Goal: Transaction & Acquisition: Purchase product/service

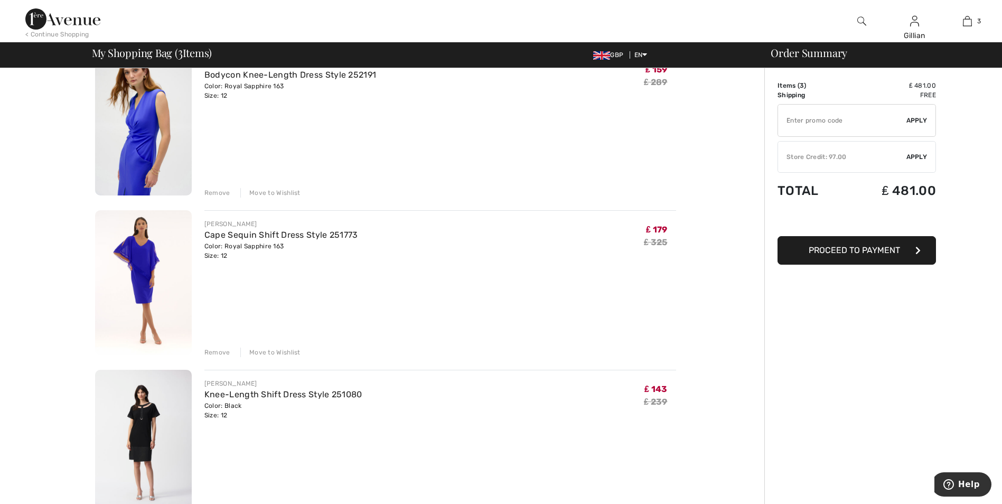
scroll to position [106, 0]
click at [219, 192] on div "Remove" at bounding box center [217, 192] width 26 height 10
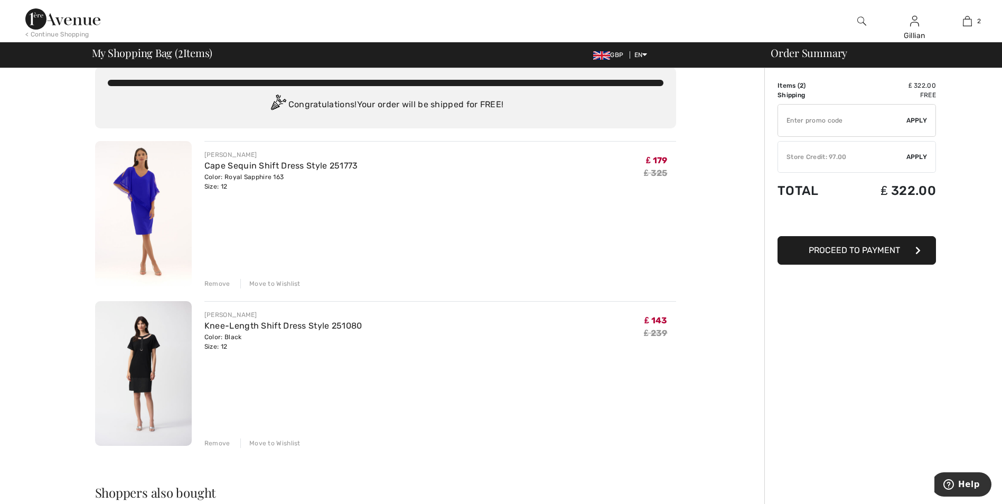
scroll to position [0, 0]
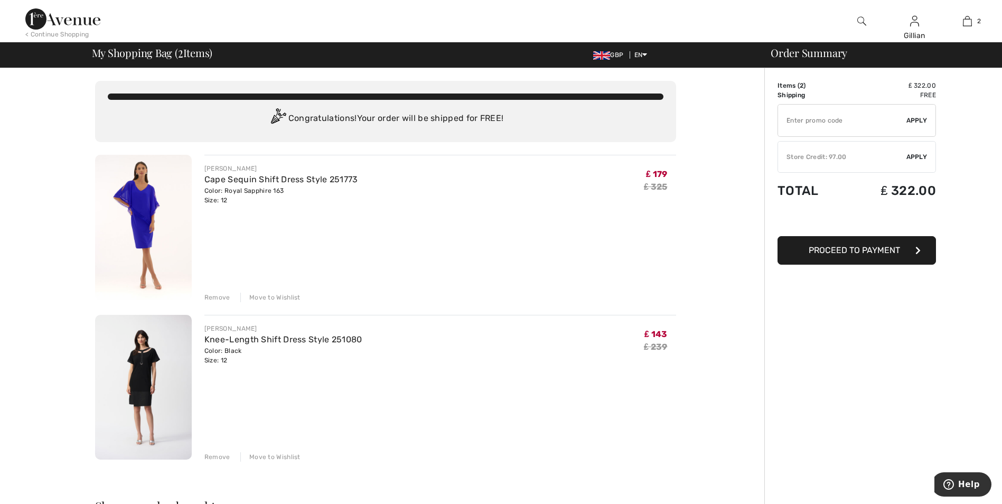
click at [216, 458] on div "Remove" at bounding box center [217, 457] width 26 height 10
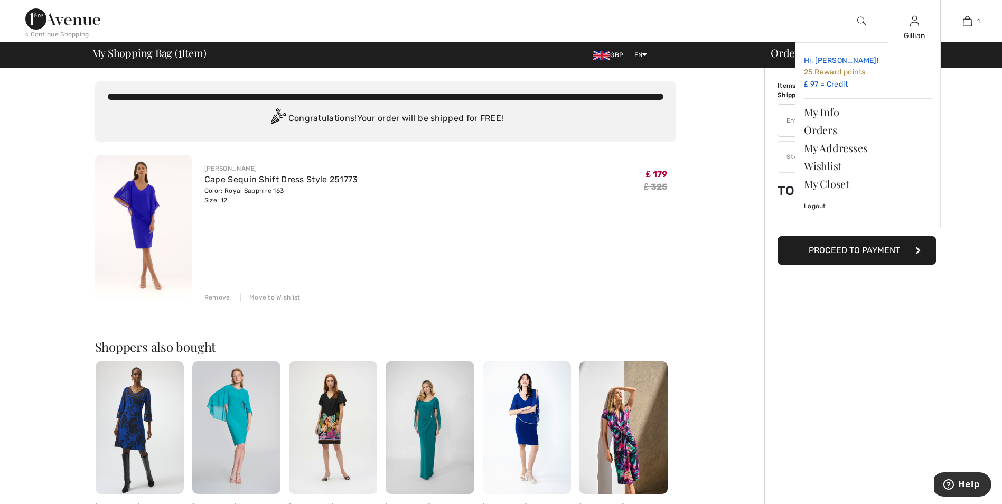
click at [829, 76] on span "25 Reward points" at bounding box center [834, 72] width 61 height 9
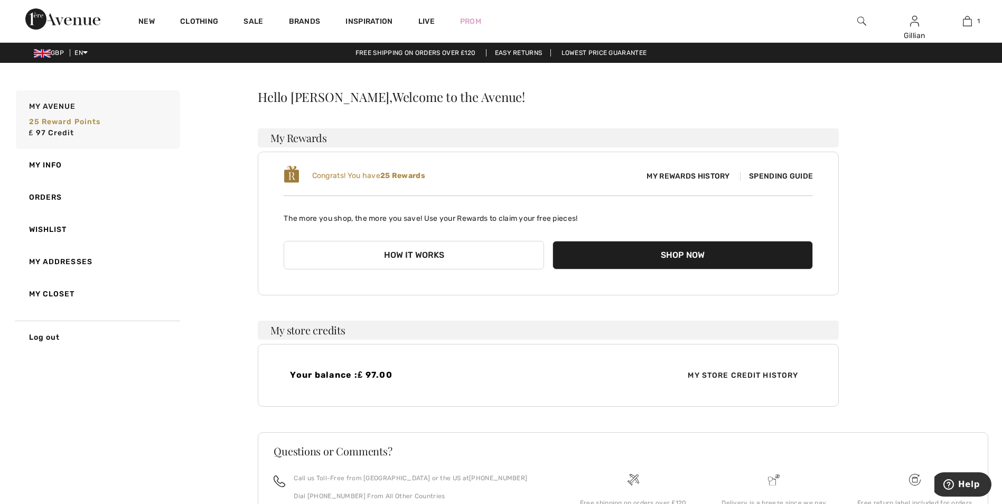
click at [567, 357] on div "Your balance : ₤ 97.00 My Store Credit History" at bounding box center [548, 375] width 581 height 63
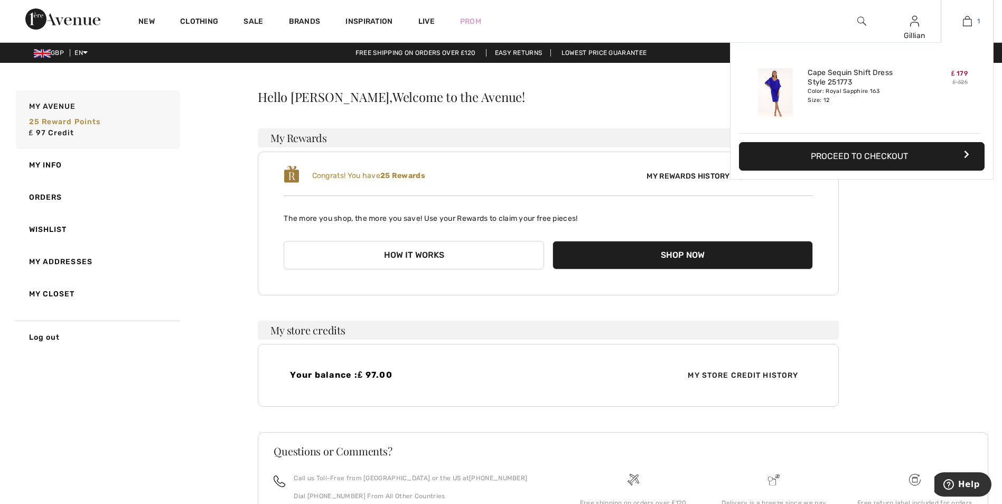
click at [967, 23] on img at bounding box center [967, 21] width 9 height 13
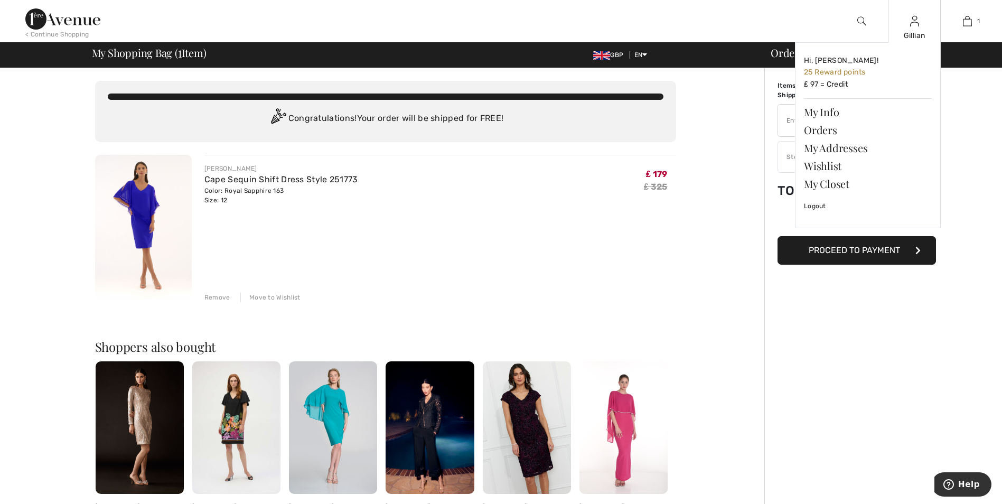
click at [914, 27] on img at bounding box center [914, 21] width 9 height 13
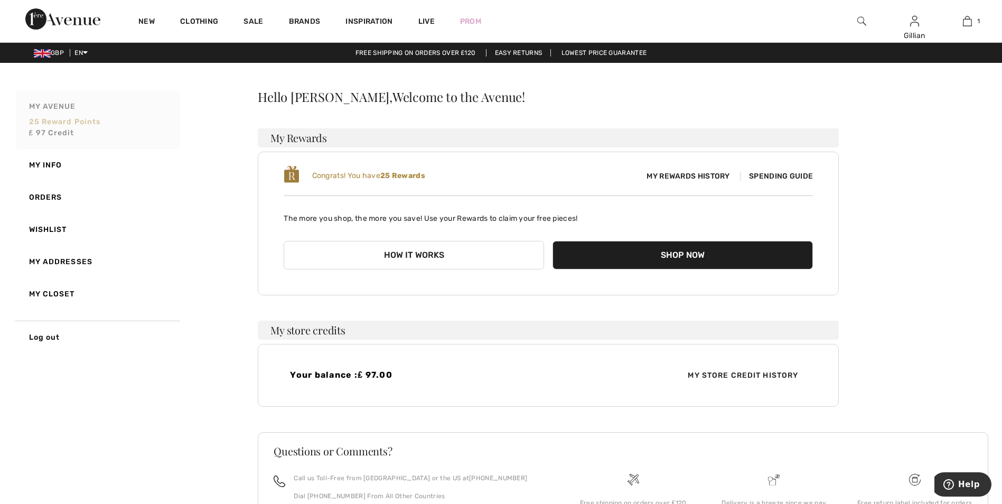
click at [68, 119] on span "25 Reward points" at bounding box center [65, 121] width 72 height 9
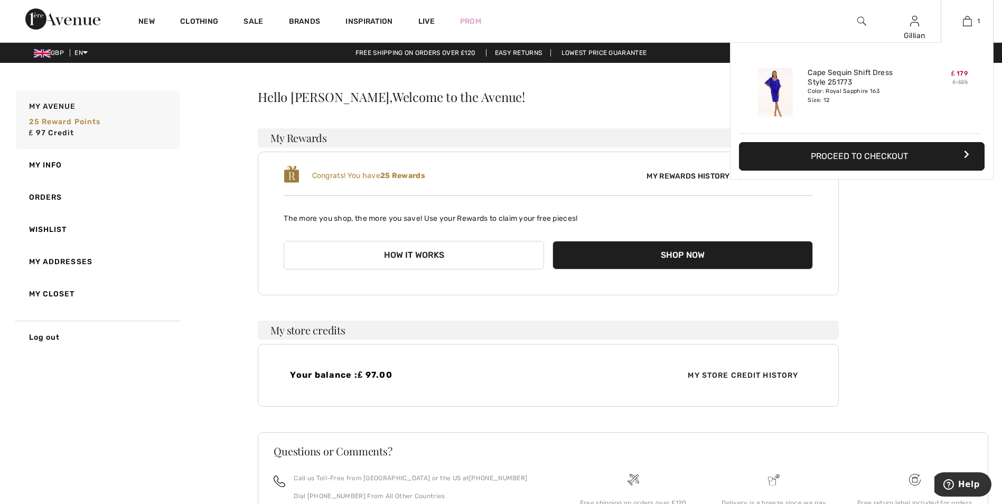
click at [892, 155] on button "Proceed to Checkout" at bounding box center [862, 156] width 246 height 29
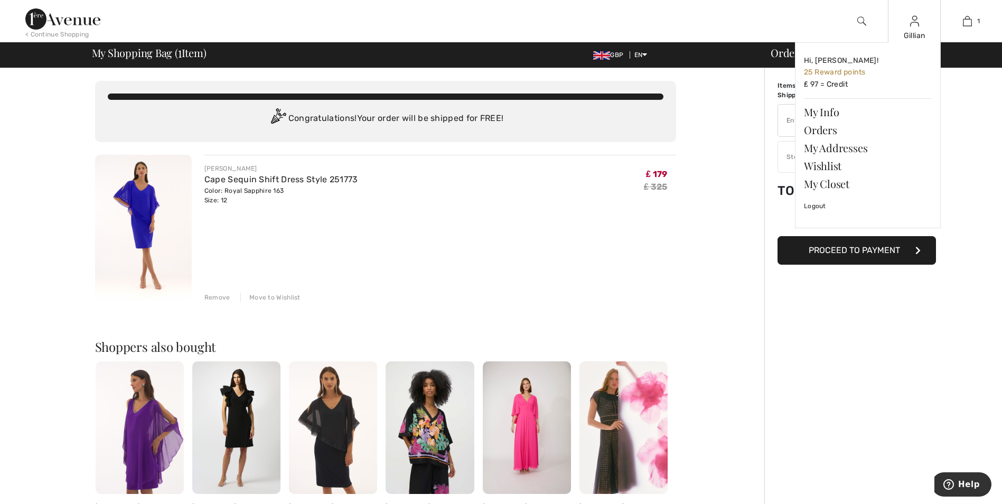
click at [915, 24] on img at bounding box center [914, 21] width 9 height 13
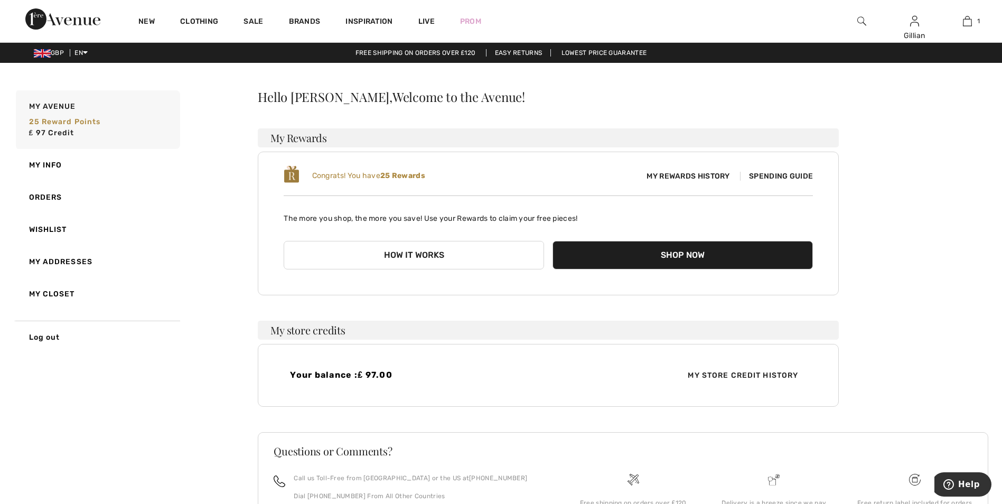
click at [714, 375] on span "My Store Credit History" at bounding box center [743, 375] width 127 height 11
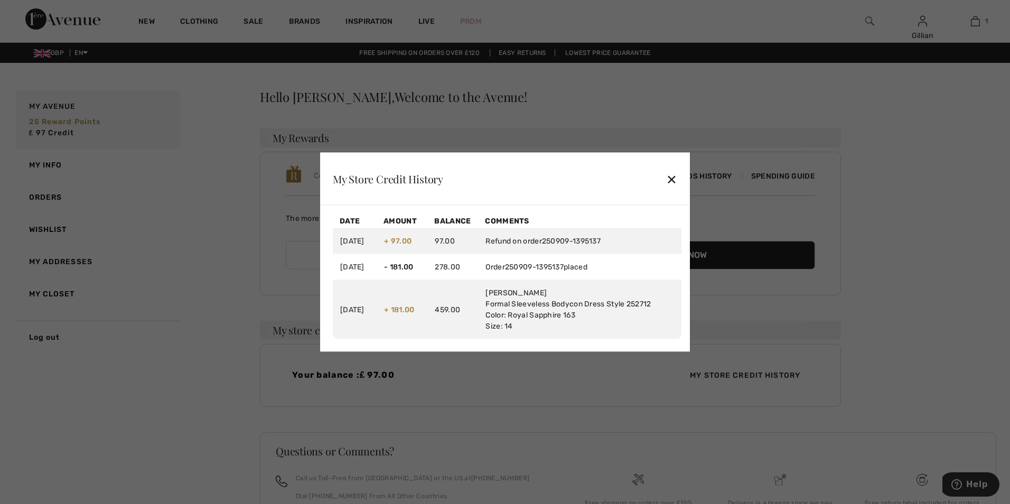
click at [643, 245] on td "Refund on order 250909-1395137" at bounding box center [579, 241] width 203 height 26
click at [670, 180] on div "✕" at bounding box center [671, 179] width 11 height 22
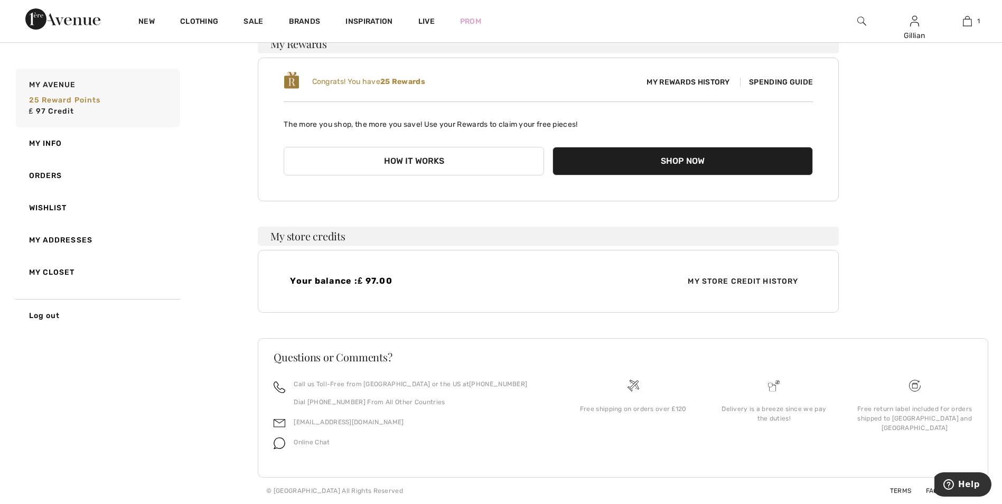
scroll to position [41, 0]
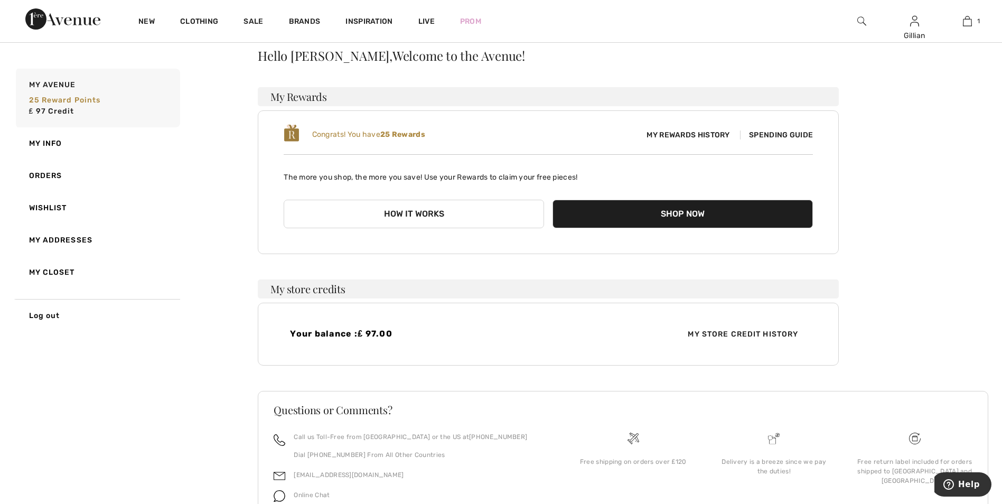
click at [350, 331] on h4 "Your balance : ₤ 97.00" at bounding box center [416, 334] width 252 height 10
click at [131, 100] on link "My Avenue 25 Reward points ₤ 97 Credit" at bounding box center [97, 98] width 166 height 59
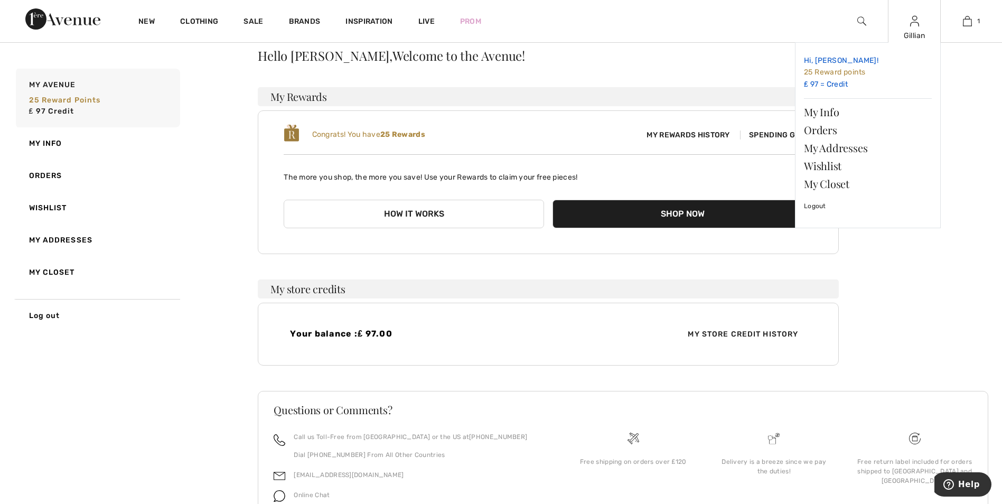
click at [859, 75] on span "25 Reward points" at bounding box center [834, 72] width 61 height 9
click at [853, 127] on link "Orders" at bounding box center [868, 130] width 128 height 18
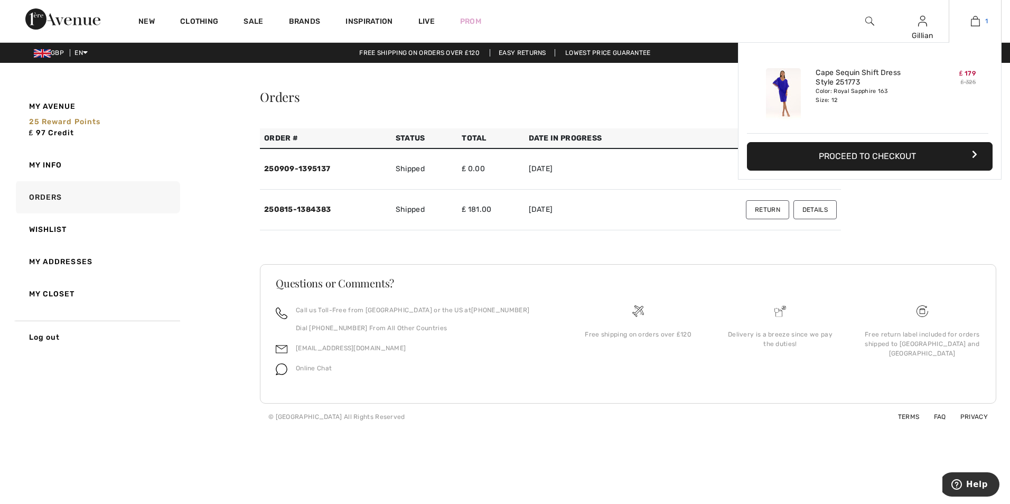
click at [976, 19] on img at bounding box center [975, 21] width 9 height 13
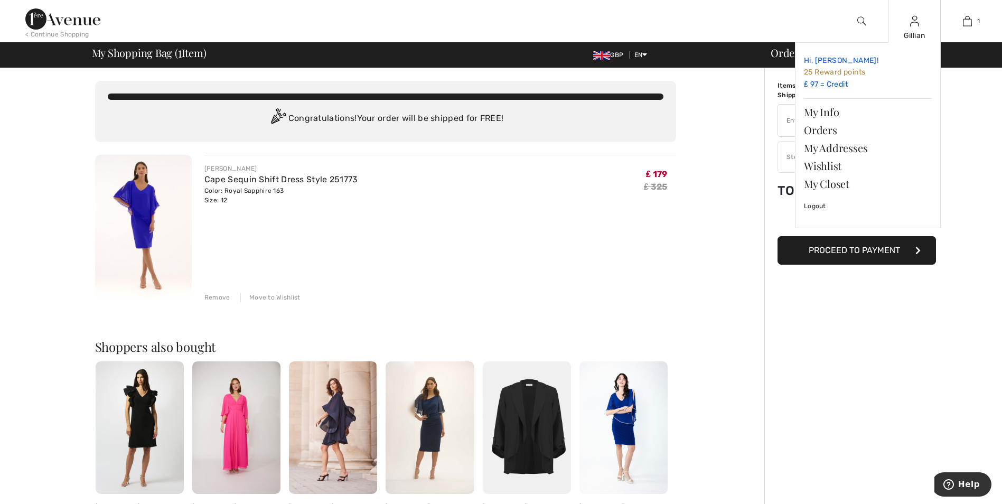
click at [825, 71] on span "25 Reward points" at bounding box center [834, 72] width 61 height 9
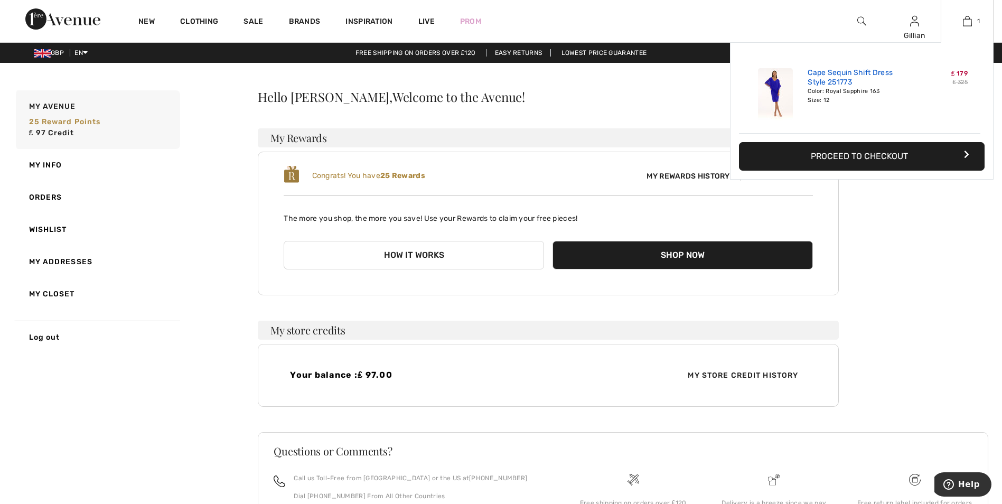
click at [869, 86] on link "Cape Sequin Shift Dress Style 251773" at bounding box center [860, 77] width 104 height 19
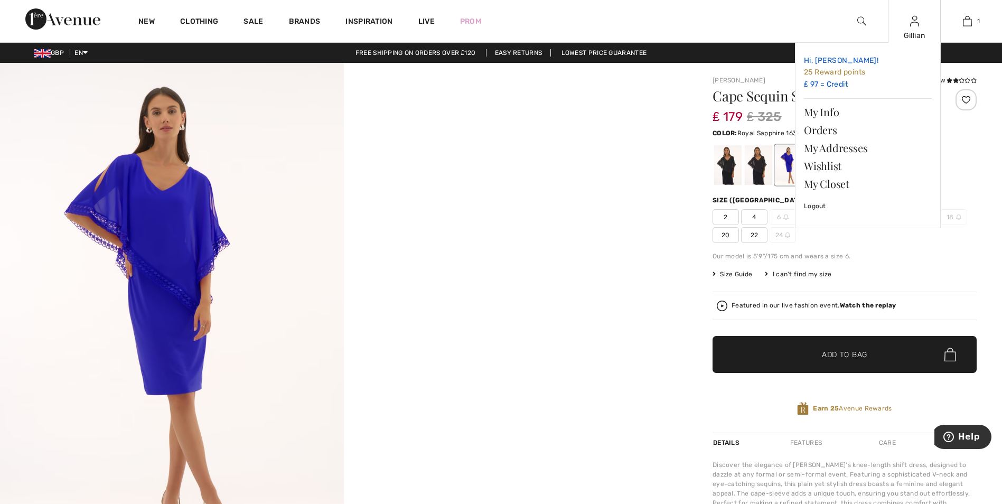
click at [846, 80] on link "Hi, Gillian! 25 Reward points ₤ 97 = Credit" at bounding box center [868, 72] width 128 height 43
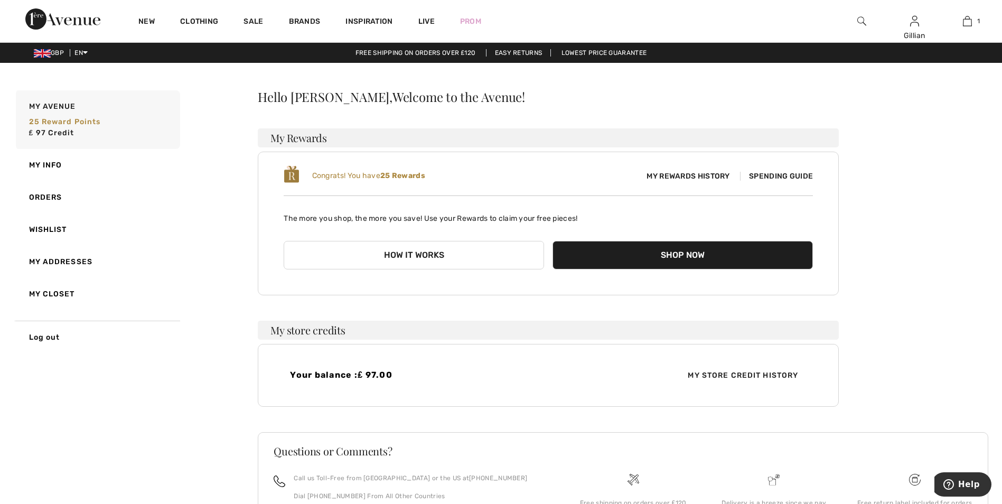
click at [413, 377] on h4 "Your balance : ₤ 97.00" at bounding box center [416, 375] width 252 height 10
click at [673, 250] on button "Shop Now" at bounding box center [683, 255] width 261 height 29
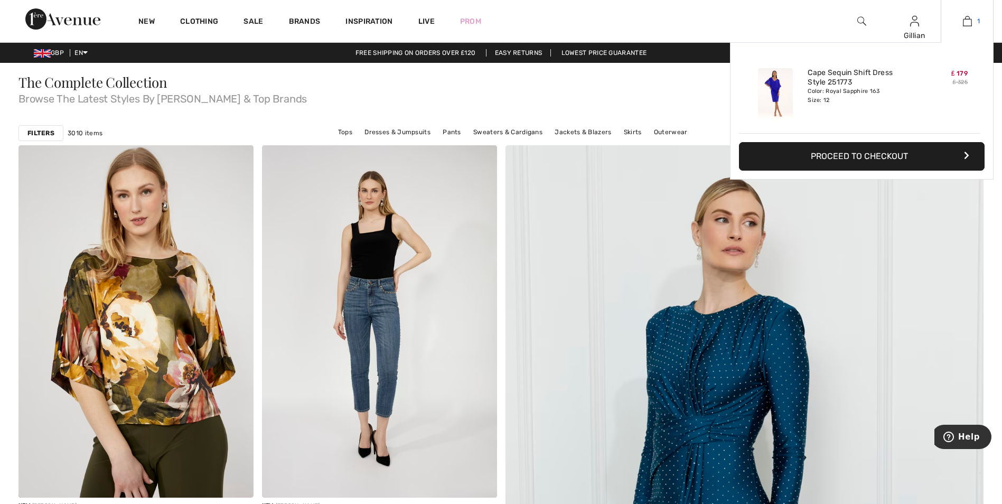
click at [967, 21] on img at bounding box center [967, 21] width 9 height 13
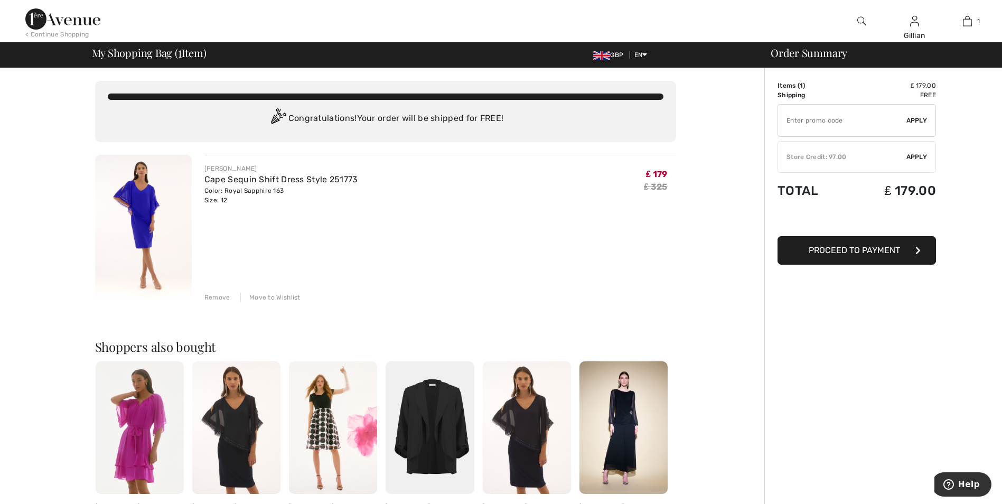
click at [860, 153] on div "Store Credit: 97.00" at bounding box center [842, 157] width 128 height 10
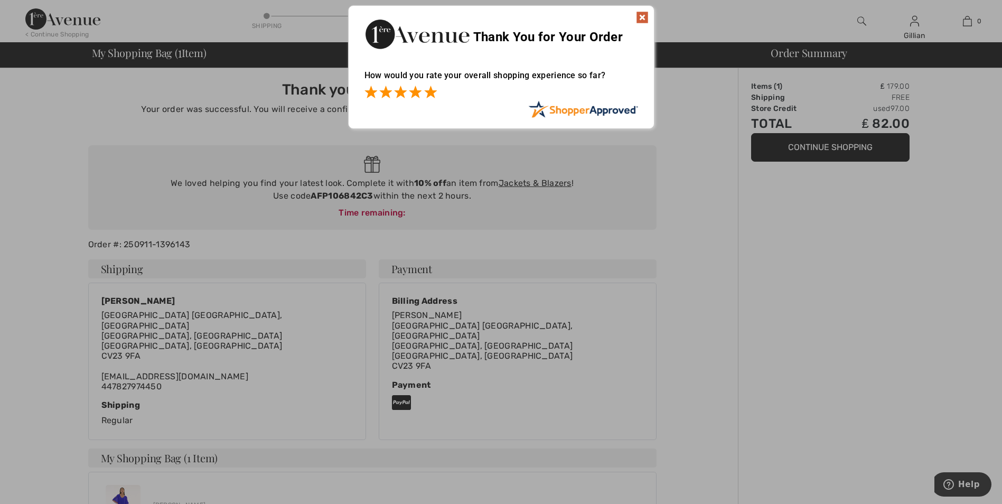
click at [431, 94] on span at bounding box center [430, 92] width 13 height 13
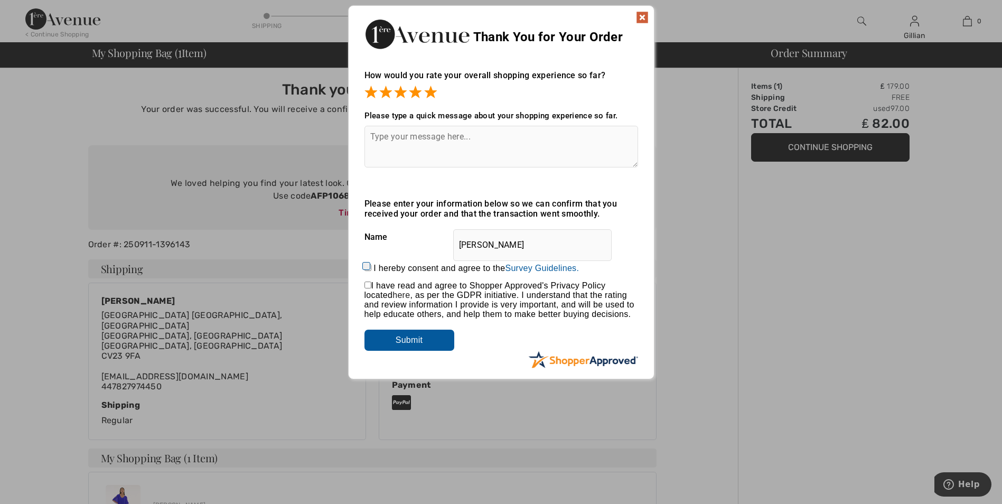
click at [411, 135] on textarea at bounding box center [502, 147] width 274 height 42
type textarea "Great Servicce and chats"
click at [368, 267] on input "I hereby consent and agree to the By submitting a review, you grant permission …" at bounding box center [368, 267] width 7 height 7
checkbox input "true"
click at [367, 285] on input "checkbox" at bounding box center [368, 285] width 7 height 7
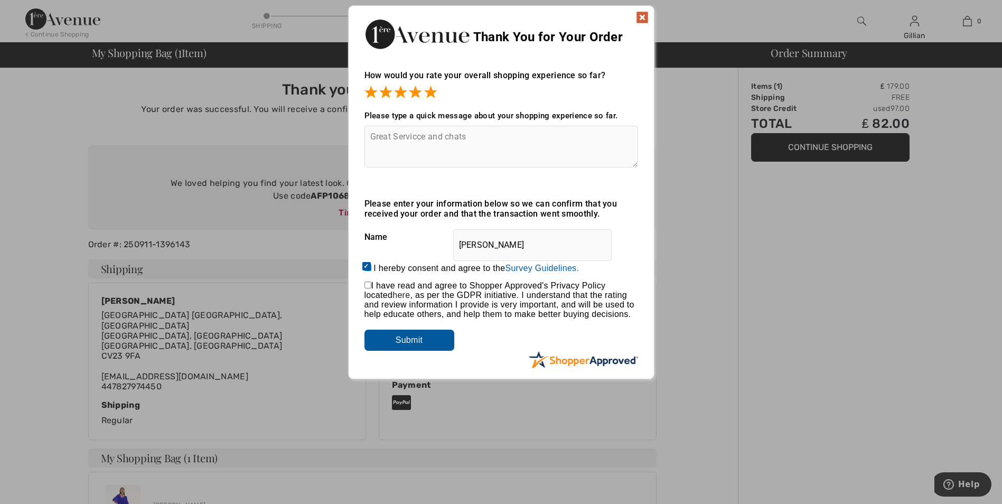
checkbox input "true"
click at [420, 136] on textarea "Great Servicce and chats" at bounding box center [502, 147] width 274 height 42
type textarea "Great Service and chats"
click at [410, 338] on input "Submit" at bounding box center [410, 340] width 90 height 21
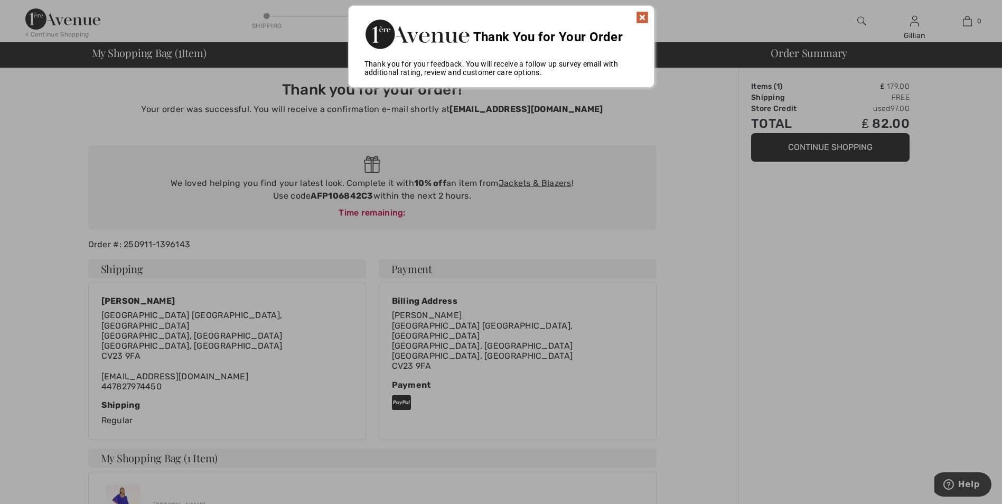
click at [643, 16] on img at bounding box center [642, 17] width 13 height 13
